Goal: Transaction & Acquisition: Purchase product/service

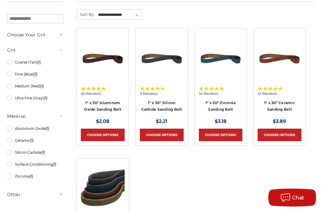
click at [170, 110] on link "1" x 30" Silicon Carbide Sanding Belt" at bounding box center [161, 105] width 41 height 11
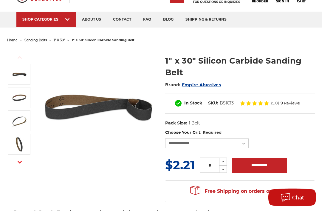
scroll to position [30, 0]
click at [244, 147] on select "**********" at bounding box center [206, 143] width 83 height 10
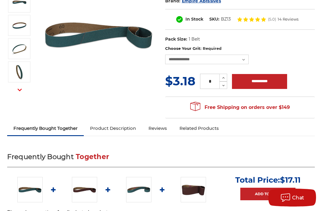
scroll to position [100, 0]
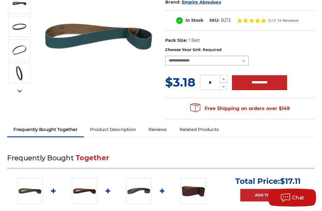
click at [243, 63] on select "**********" at bounding box center [206, 61] width 83 height 10
select select "****"
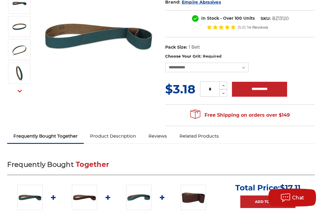
click at [222, 85] on icon at bounding box center [223, 85] width 4 height 5
click at [226, 86] on button "Increase Quantity:" at bounding box center [223, 85] width 8 height 8
click at [227, 89] on button "Decrease Quantity:" at bounding box center [223, 92] width 8 height 7
click at [224, 91] on icon at bounding box center [223, 93] width 4 height 5
click at [226, 86] on button "Increase Quantity:" at bounding box center [223, 85] width 8 height 8
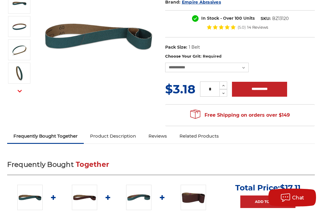
click at [229, 83] on div "* Increase Quantity: Decrease Quantity:" at bounding box center [213, 88] width 37 height 15
click at [224, 88] on button "Increase Quantity:" at bounding box center [223, 85] width 8 height 8
click at [224, 89] on button "Decrease Quantity:" at bounding box center [223, 92] width 8 height 7
click at [226, 88] on button "Increase Quantity:" at bounding box center [223, 85] width 8 height 8
click at [226, 84] on button "Increase Quantity:" at bounding box center [223, 85] width 8 height 8
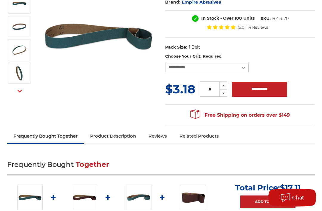
click at [227, 85] on button "Increase Quantity:" at bounding box center [223, 85] width 8 height 8
click at [226, 83] on icon at bounding box center [223, 85] width 4 height 5
type input "*"
click at [265, 91] on input "**********" at bounding box center [259, 89] width 55 height 15
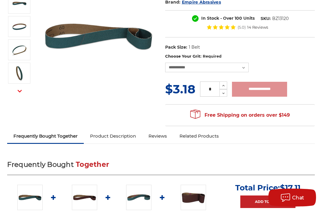
type input "**********"
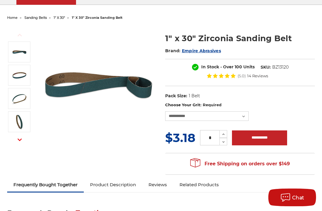
scroll to position [0, 0]
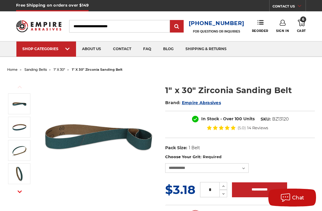
click at [126, 56] on img at bounding box center [113, 56] width 45 height 0
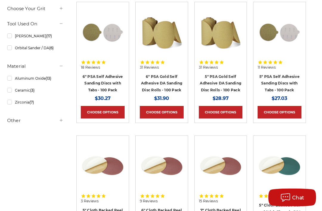
scroll to position [131, 0]
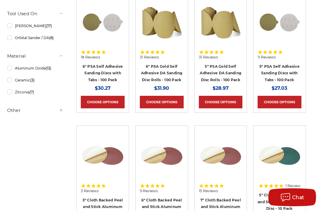
scroll to position [141, 0]
click at [231, 79] on link "5" PSA Gold Self Adhesive DA Sanding Disc Rolls - 100 Pack" at bounding box center [220, 73] width 41 height 18
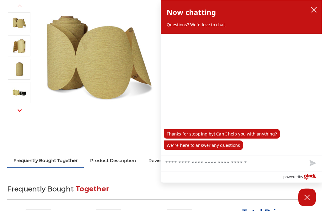
scroll to position [81, 0]
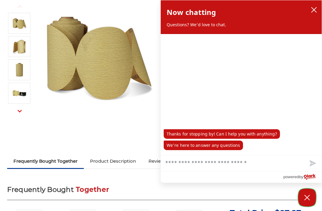
click at [312, 206] on button "Close Chatbox" at bounding box center [307, 197] width 18 height 18
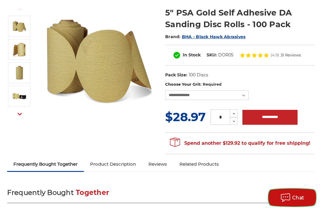
scroll to position [77, 0]
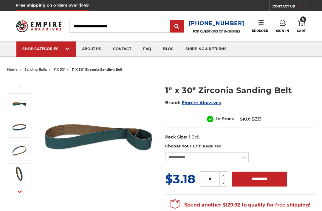
select select "****"
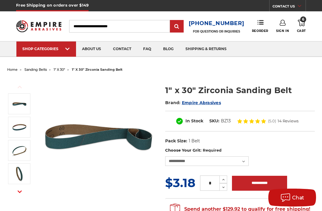
click at [118, 56] on img at bounding box center [113, 56] width 45 height 0
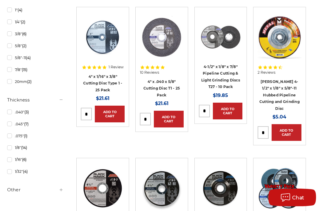
scroll to position [405, 0]
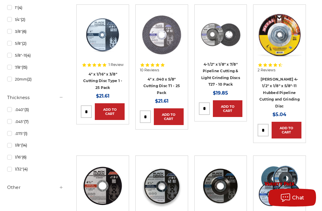
click at [290, 91] on link "Mercer 4-1/2" x 1/8" x 5/8"-11 Hubbed Pipeline Cutting and Grinding Disc" at bounding box center [279, 92] width 40 height 31
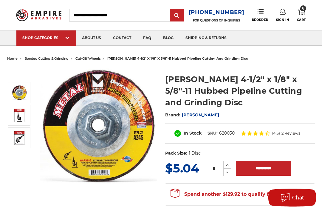
scroll to position [8, 0]
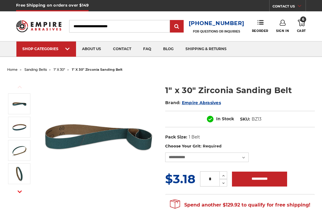
select select "****"
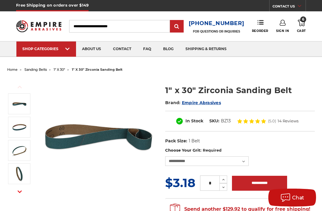
click at [126, 56] on link "12" Files" at bounding box center [114, 56] width 23 height 0
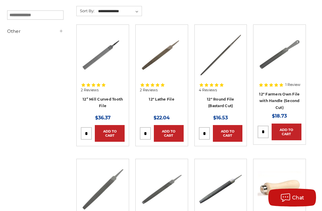
scroll to position [109, 0]
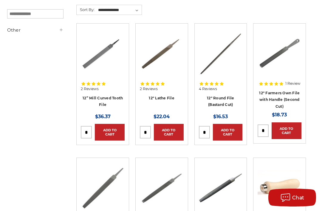
click at [110, 103] on h4 "12” Mill Curved Tooth File" at bounding box center [103, 103] width 44 height 17
click at [115, 96] on link "12” Mill Curved Tooth File" at bounding box center [103, 101] width 40 height 11
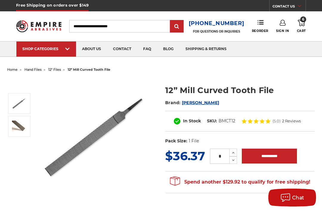
click at [106, 136] on img at bounding box center [98, 136] width 117 height 117
